Goal: Transaction & Acquisition: Subscribe to service/newsletter

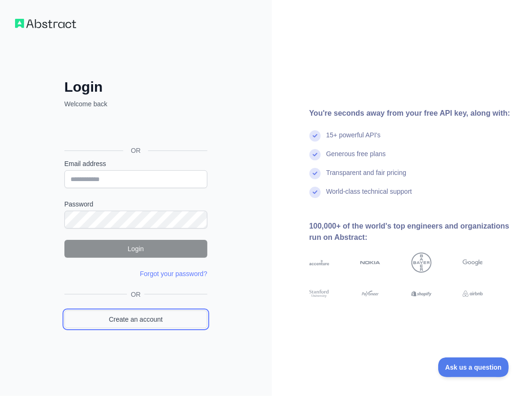
click at [162, 319] on link "Create an account" at bounding box center [135, 319] width 143 height 18
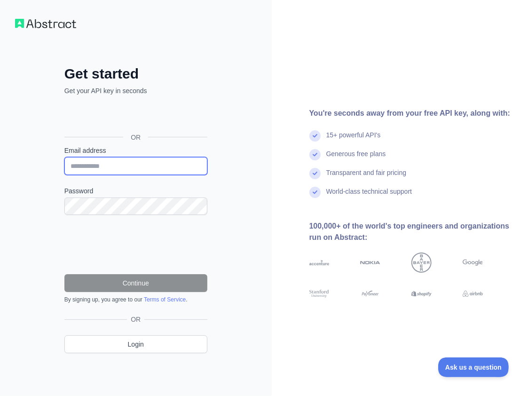
click at [116, 161] on input "Email address" at bounding box center [135, 166] width 143 height 18
paste input "**********"
type input "**********"
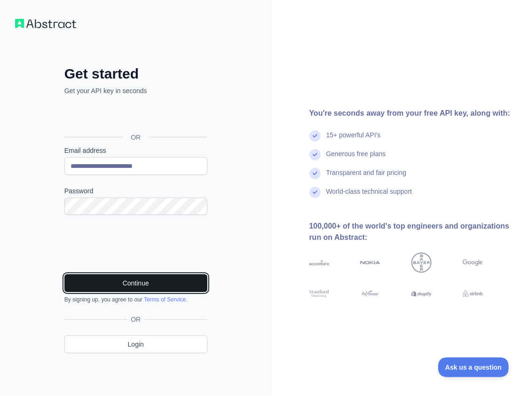
click at [120, 279] on button "Continue" at bounding box center [135, 283] width 143 height 18
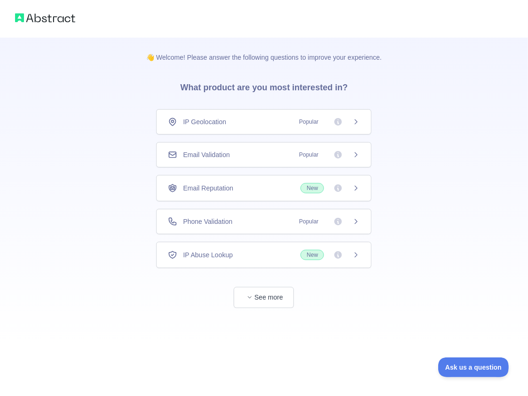
click at [199, 158] on span "Email Validation" at bounding box center [206, 154] width 47 height 9
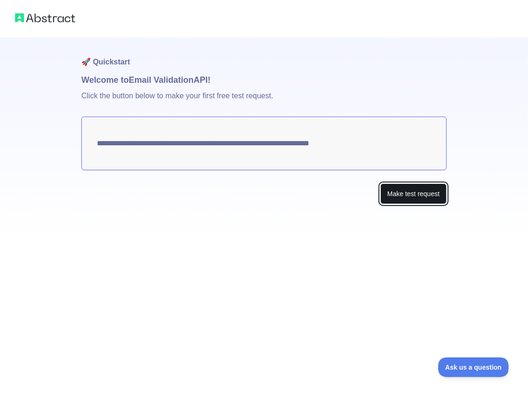
click at [408, 195] on button "Make test request" at bounding box center [413, 193] width 66 height 21
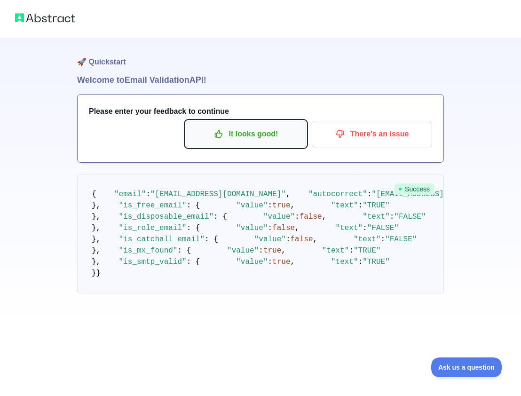
click at [251, 134] on p "It looks good!" at bounding box center [246, 134] width 106 height 16
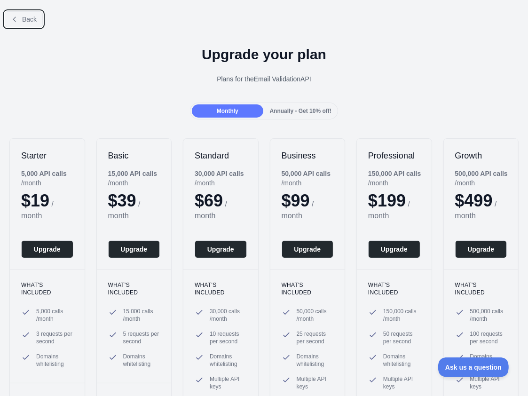
click at [32, 16] on span "Back" at bounding box center [29, 20] width 15 height 8
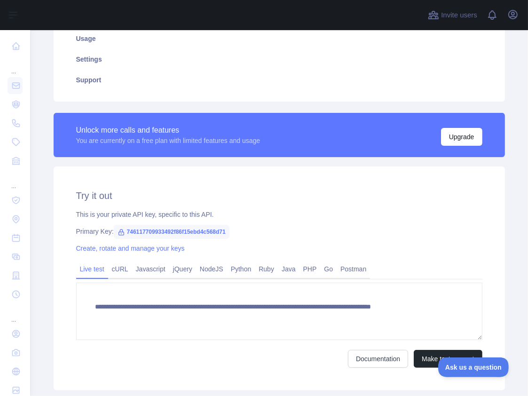
scroll to position [188, 0]
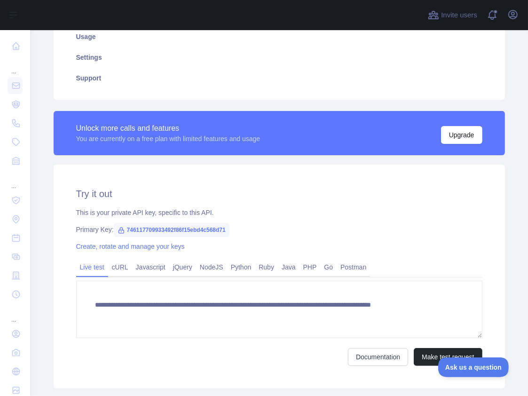
click at [195, 232] on span "746117709933492f86f15ebd4c568d71" at bounding box center [172, 230] width 116 height 14
copy span "746117709933492f86f15ebd4c568d71"
